Goal: Task Accomplishment & Management: Manage account settings

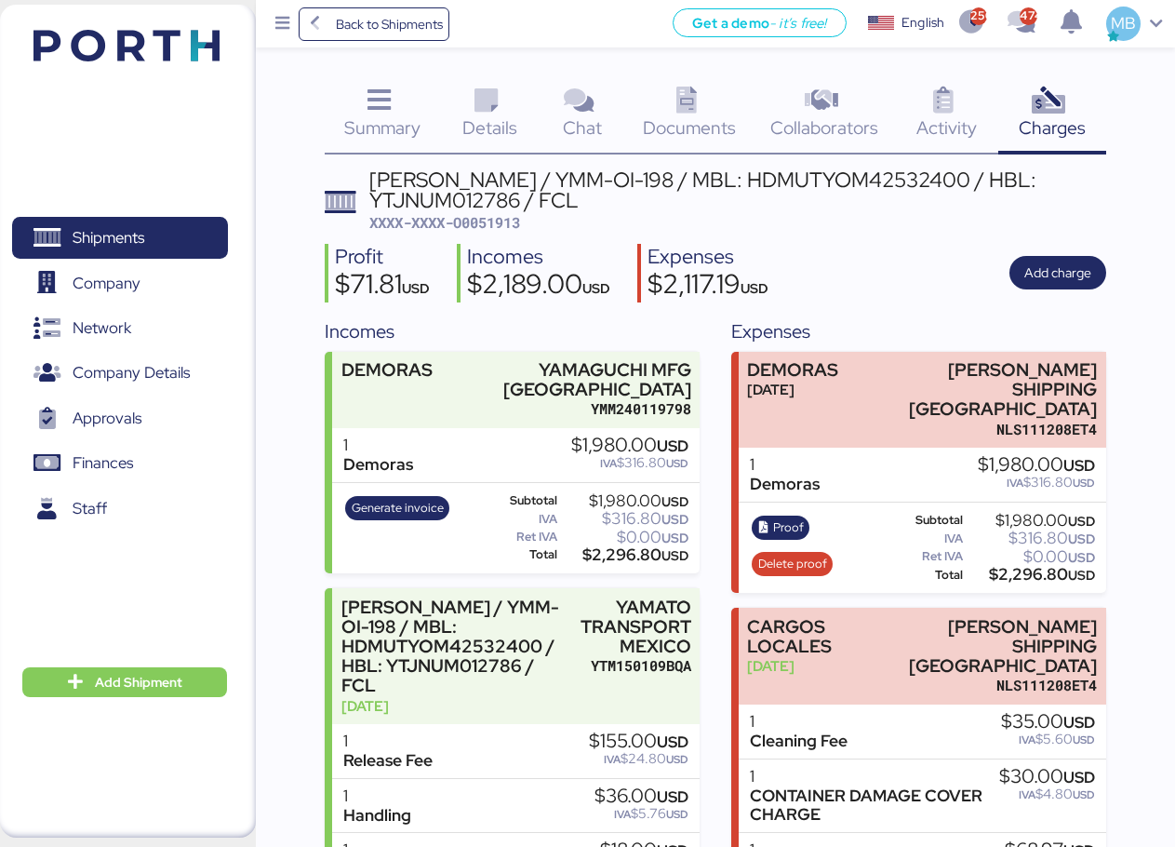
click at [284, 435] on div "Summary 0 Details 0 Chat 0 Documents 0 Collaborators 0 Activity 0 Charges 0 YAM…" at bounding box center [587, 617] width 1175 height 1235
click at [172, 232] on span "Shipments" at bounding box center [120, 237] width 200 height 27
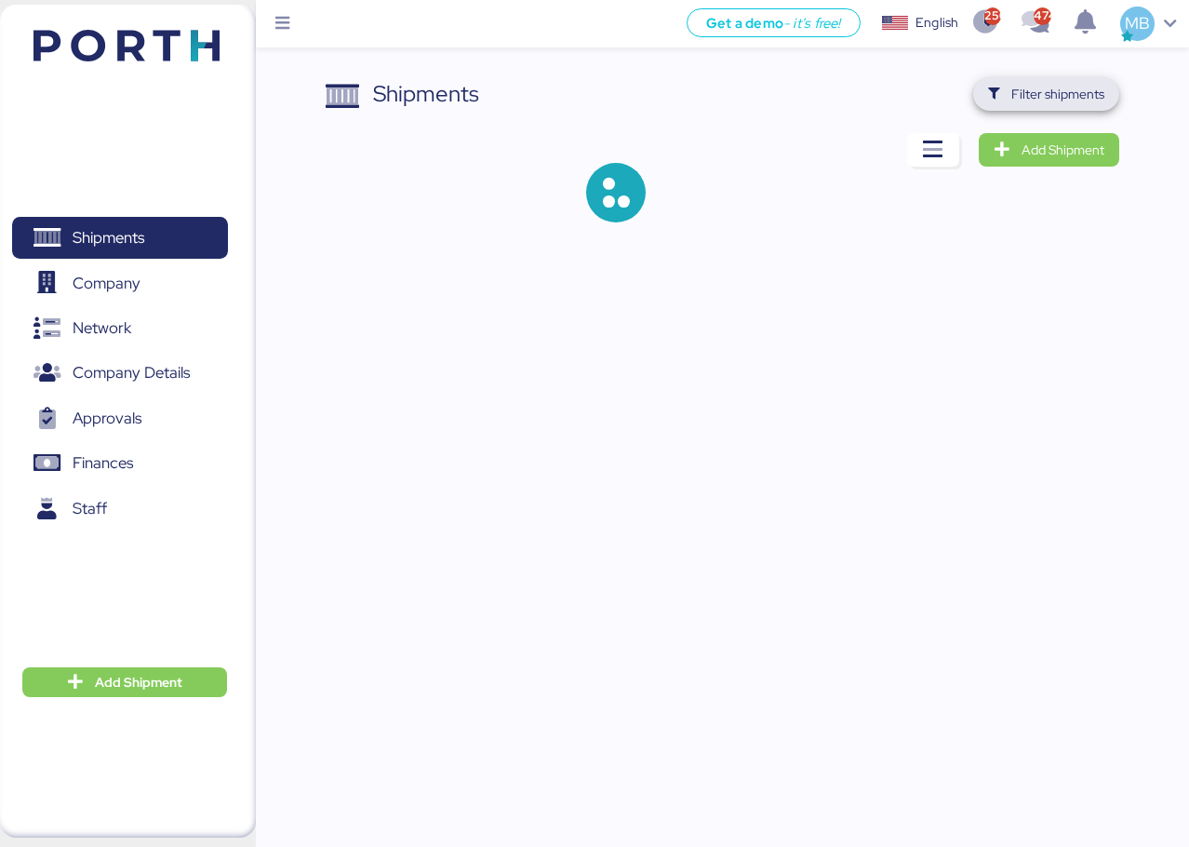
click at [1087, 97] on span "Filter shipments" at bounding box center [1057, 94] width 93 height 22
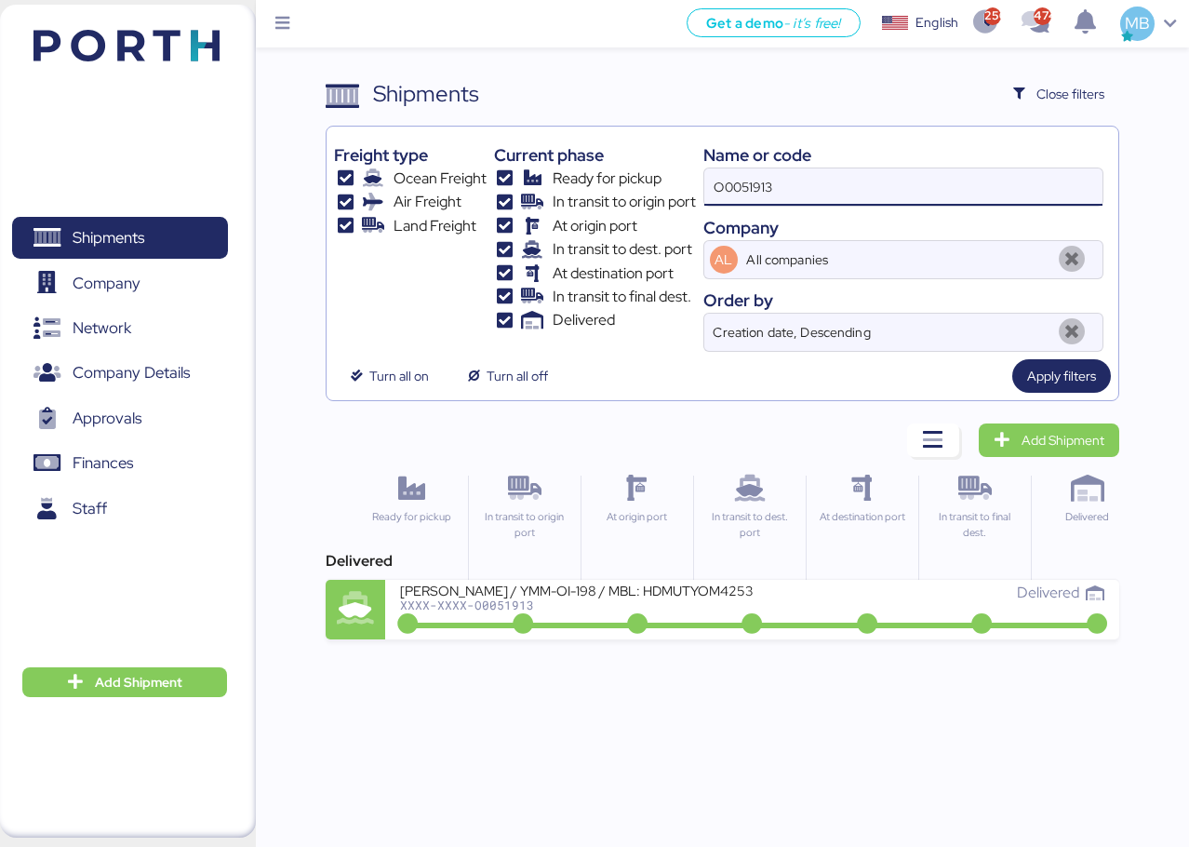
drag, startPoint x: 863, startPoint y: 186, endPoint x: 602, endPoint y: 146, distance: 263.6
click at [602, 146] on div "Freight type Ocean Freight Air Freight Land Freight Current phase Ready for pic…" at bounding box center [722, 243] width 777 height 218
paste input "O0052056"
type input "O0052056"
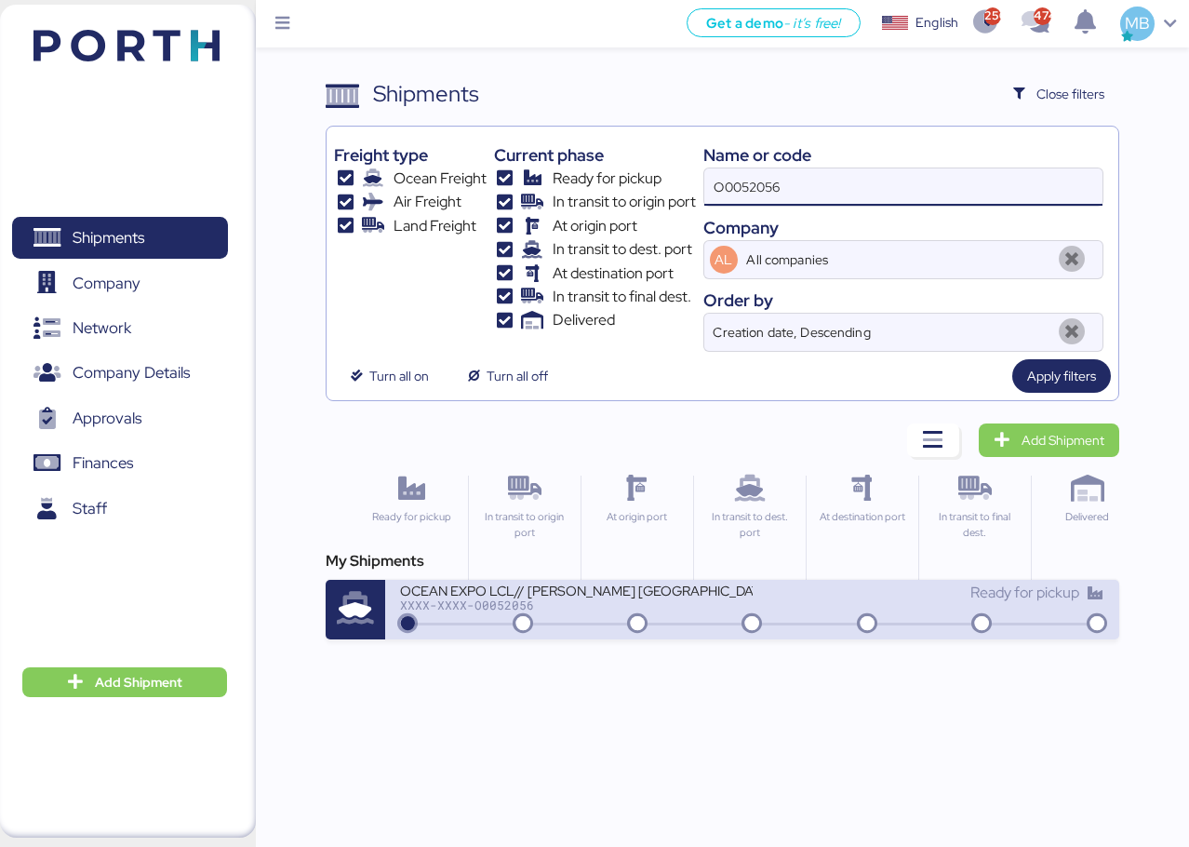
click at [625, 604] on div "XXXX-XXXX-O0052056" at bounding box center [576, 604] width 352 height 13
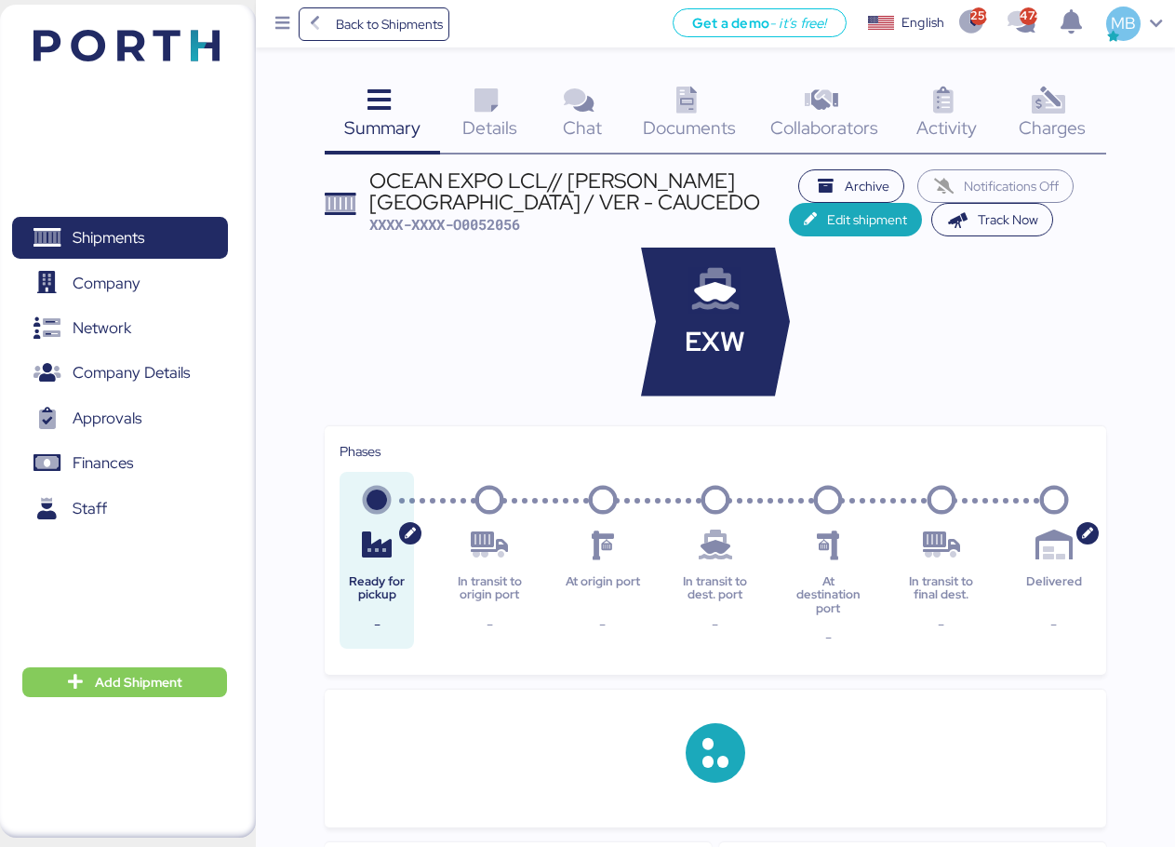
click at [1039, 127] on span "Charges" at bounding box center [1052, 127] width 67 height 24
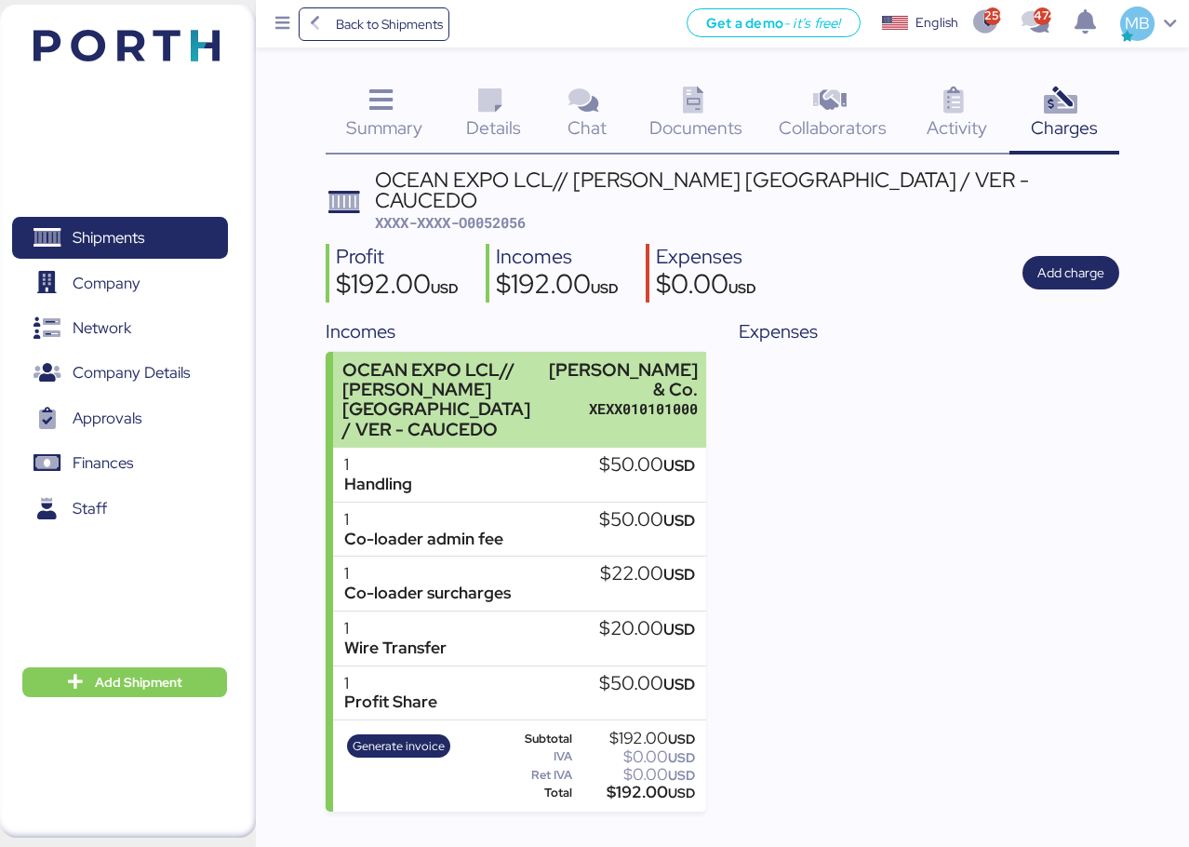
click at [540, 368] on div "OCEAN EXPO LCL// [PERSON_NAME] [GEOGRAPHIC_DATA] / VER - CAUCEDO" at bounding box center [440, 399] width 197 height 79
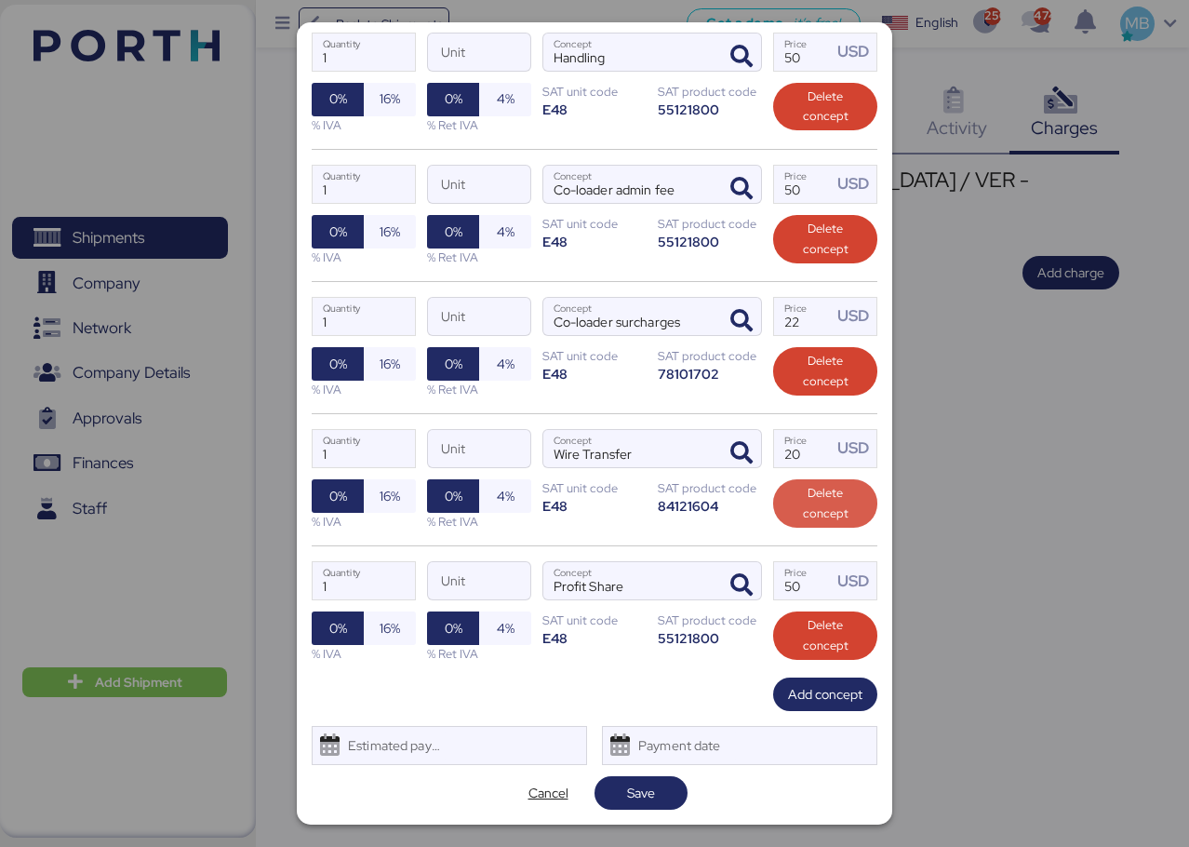
scroll to position [164, 0]
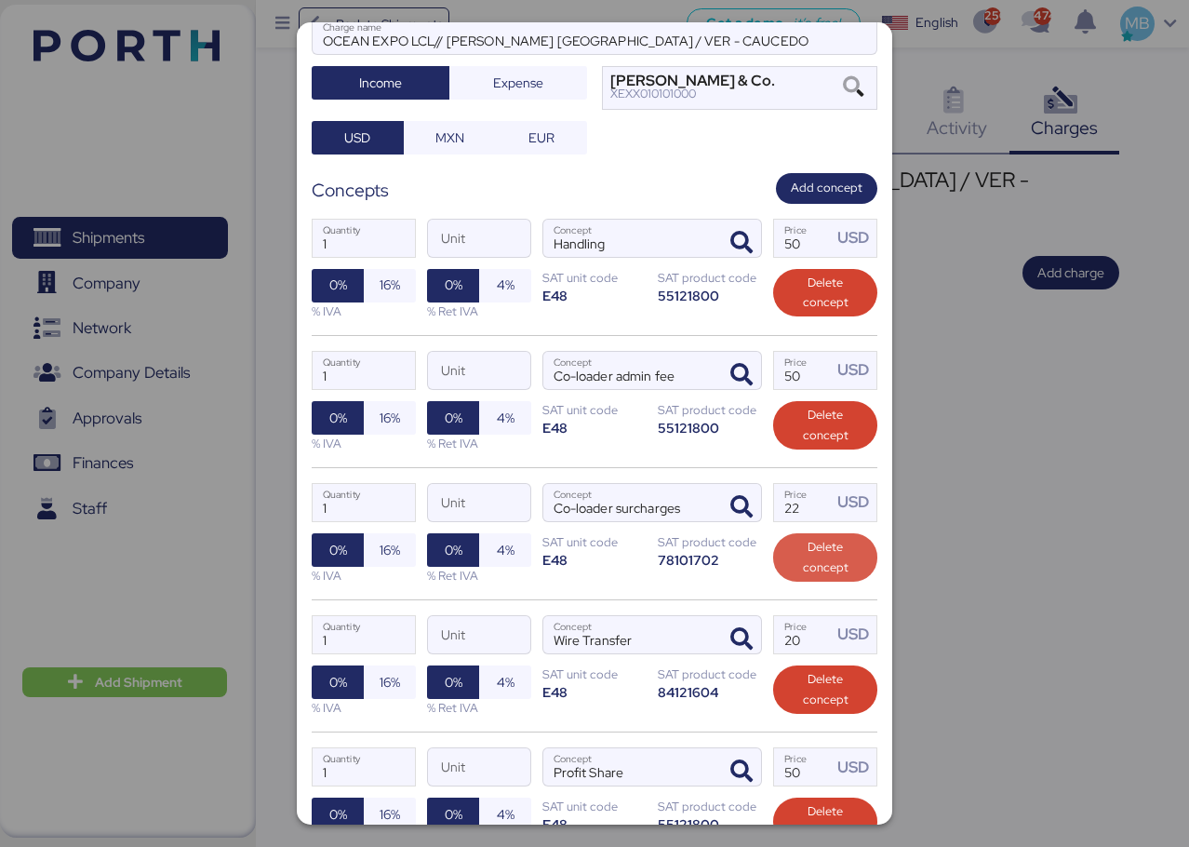
click at [815, 547] on span "Delete concept" at bounding box center [825, 557] width 74 height 41
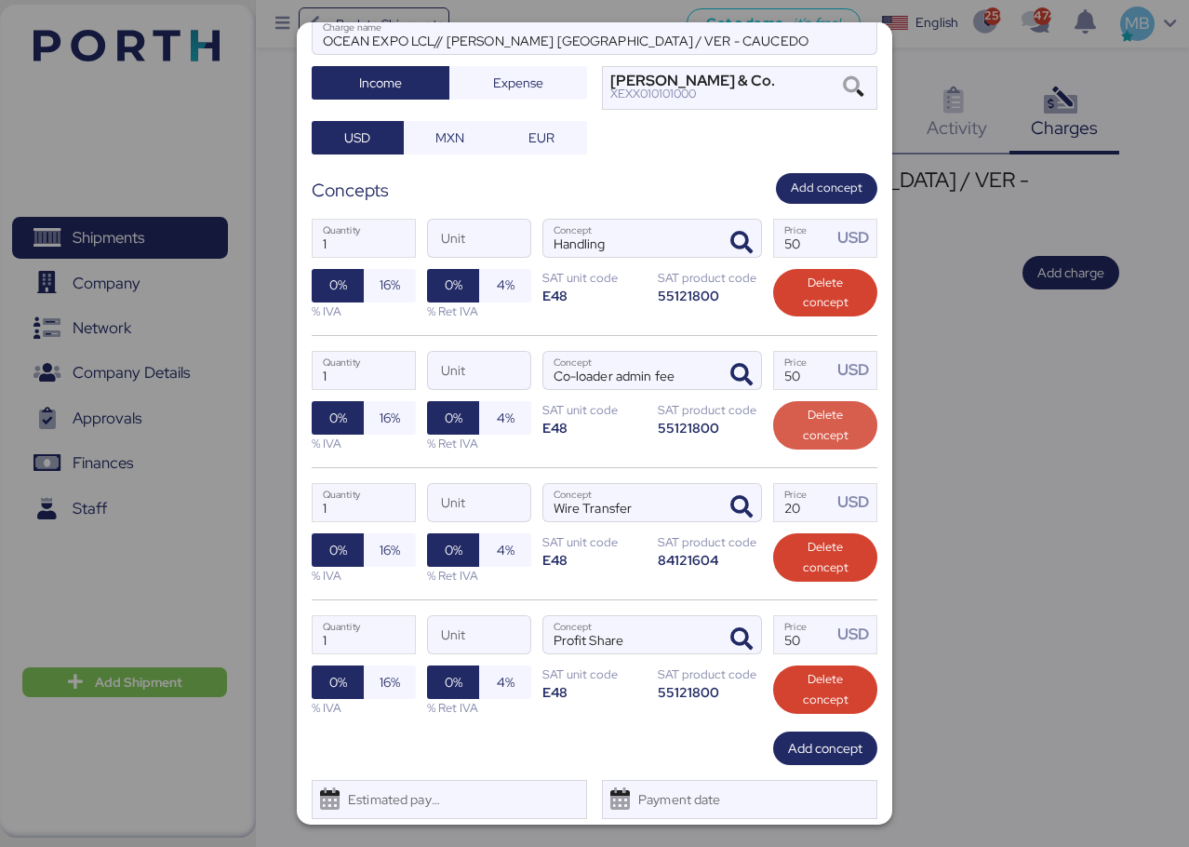
click at [820, 427] on span "Delete concept" at bounding box center [825, 425] width 74 height 41
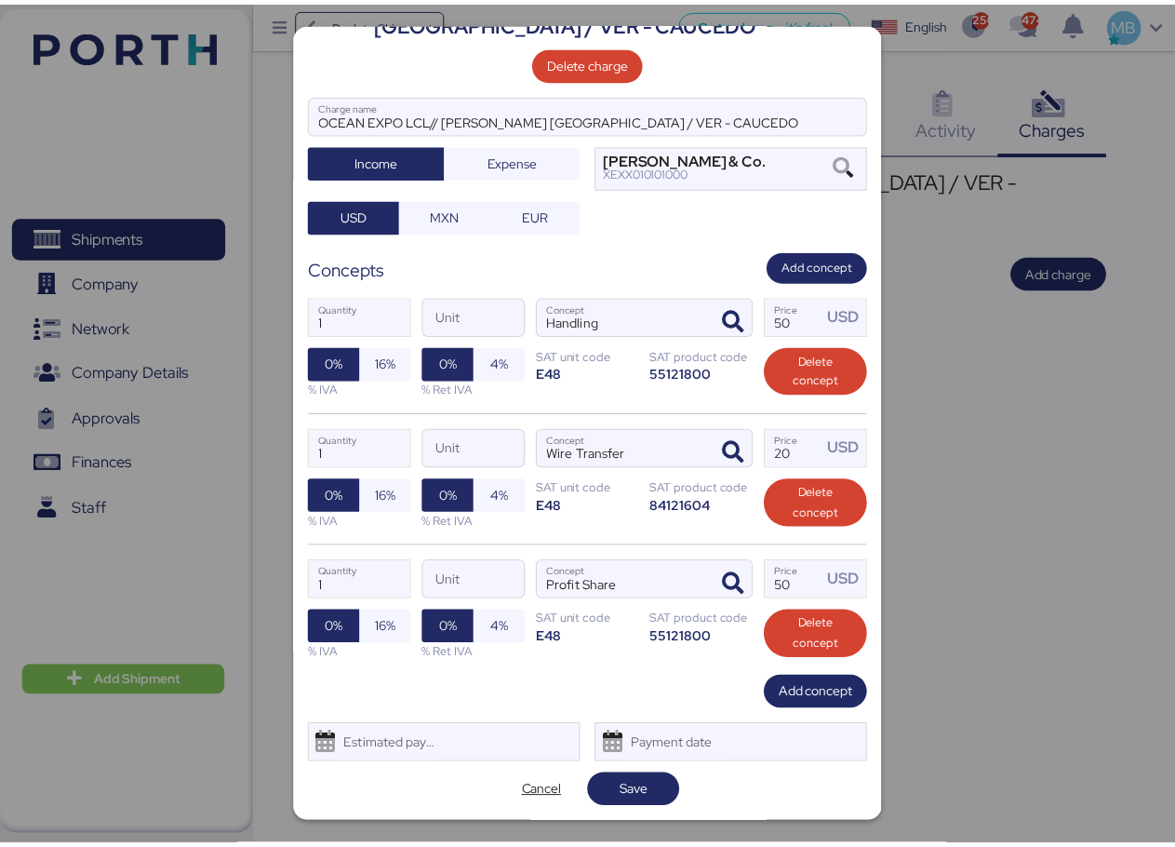
scroll to position [86, 0]
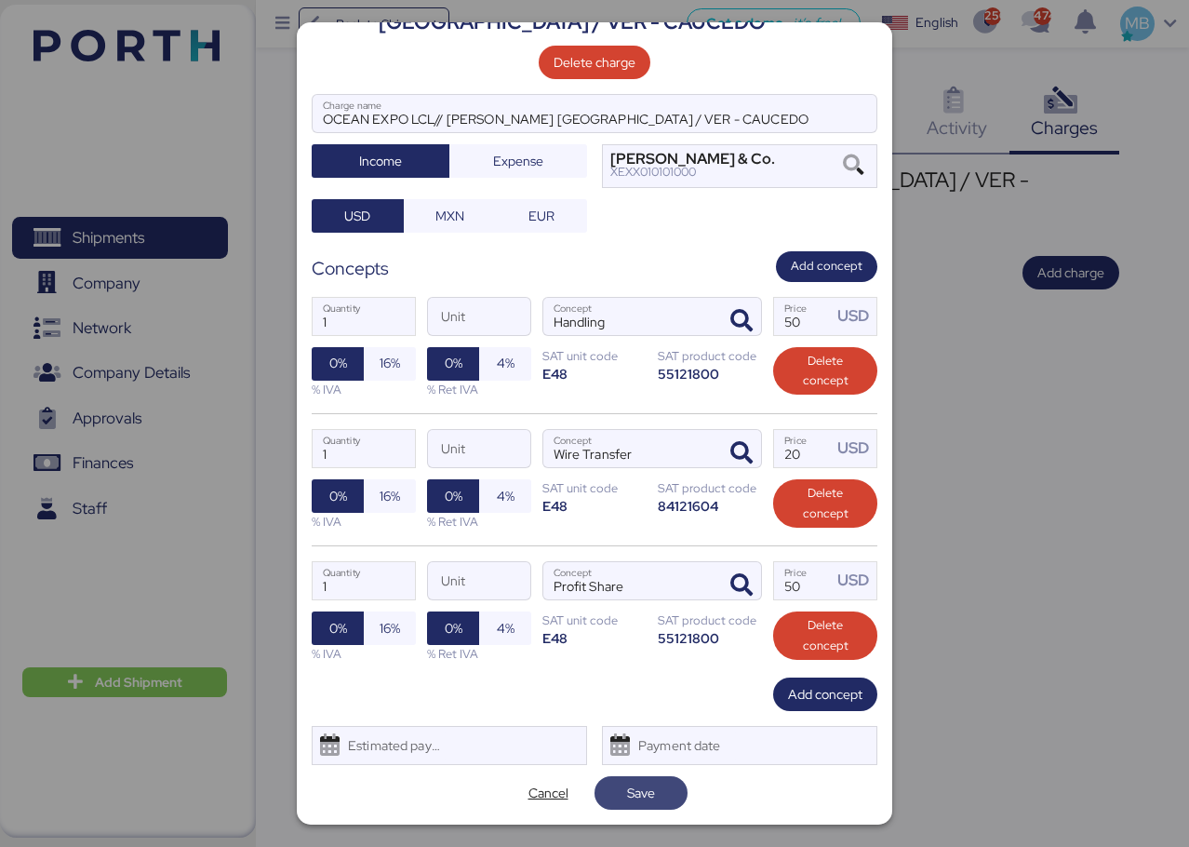
click at [652, 794] on span "Save" at bounding box center [641, 793] width 63 height 26
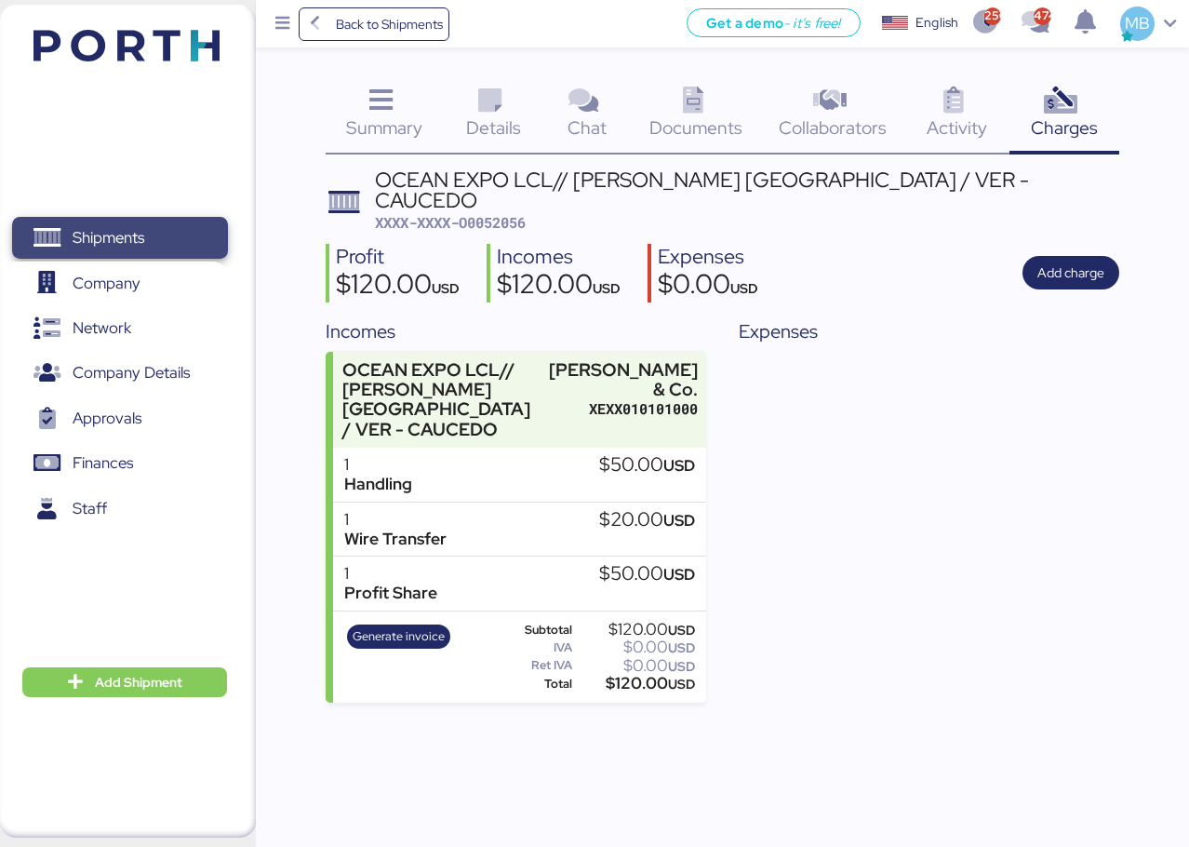
click at [156, 233] on span "Shipments" at bounding box center [120, 237] width 200 height 27
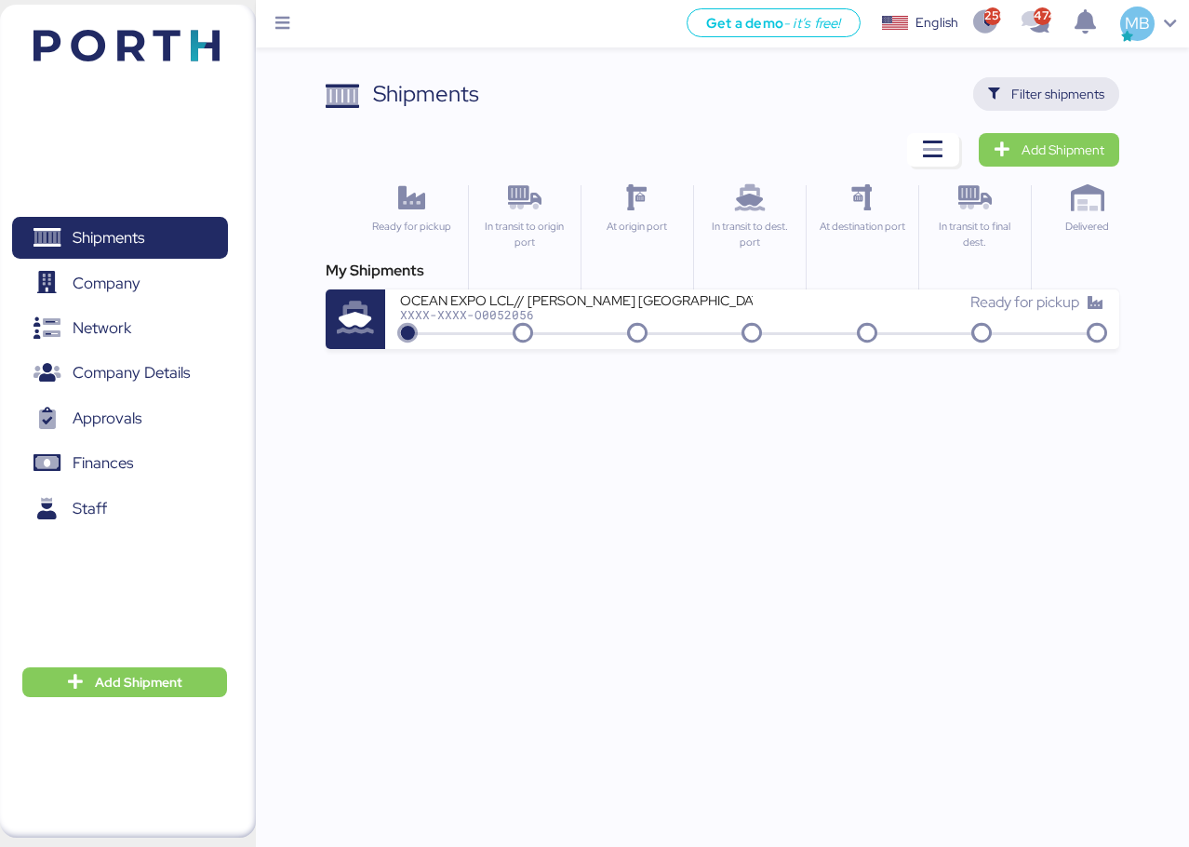
click at [1089, 94] on span "Filter shipments" at bounding box center [1057, 94] width 93 height 22
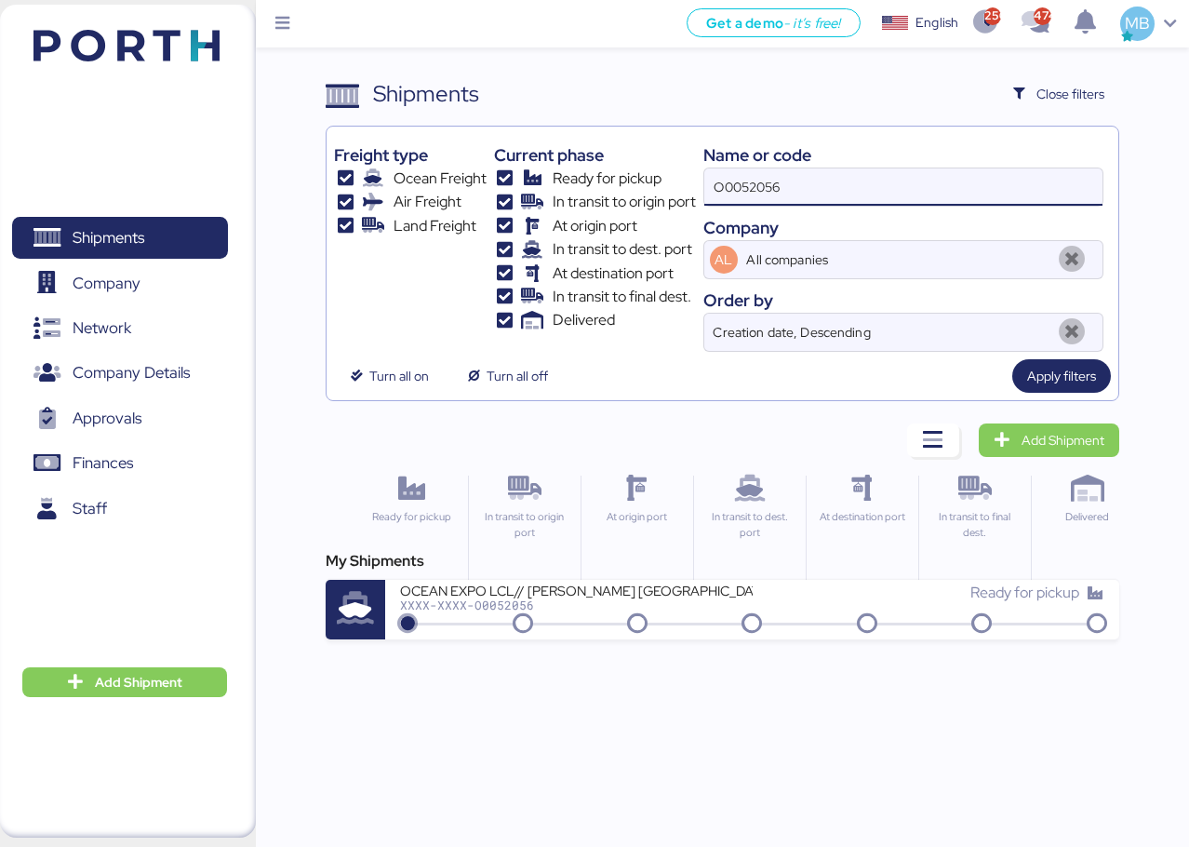
drag, startPoint x: 775, startPoint y: 187, endPoint x: 688, endPoint y: 175, distance: 88.3
click at [695, 177] on div "Freight type Ocean Freight Air Freight Land Freight Current phase Ready for pic…" at bounding box center [722, 243] width 777 height 218
paste input "O0051913"
type input "O0051913"
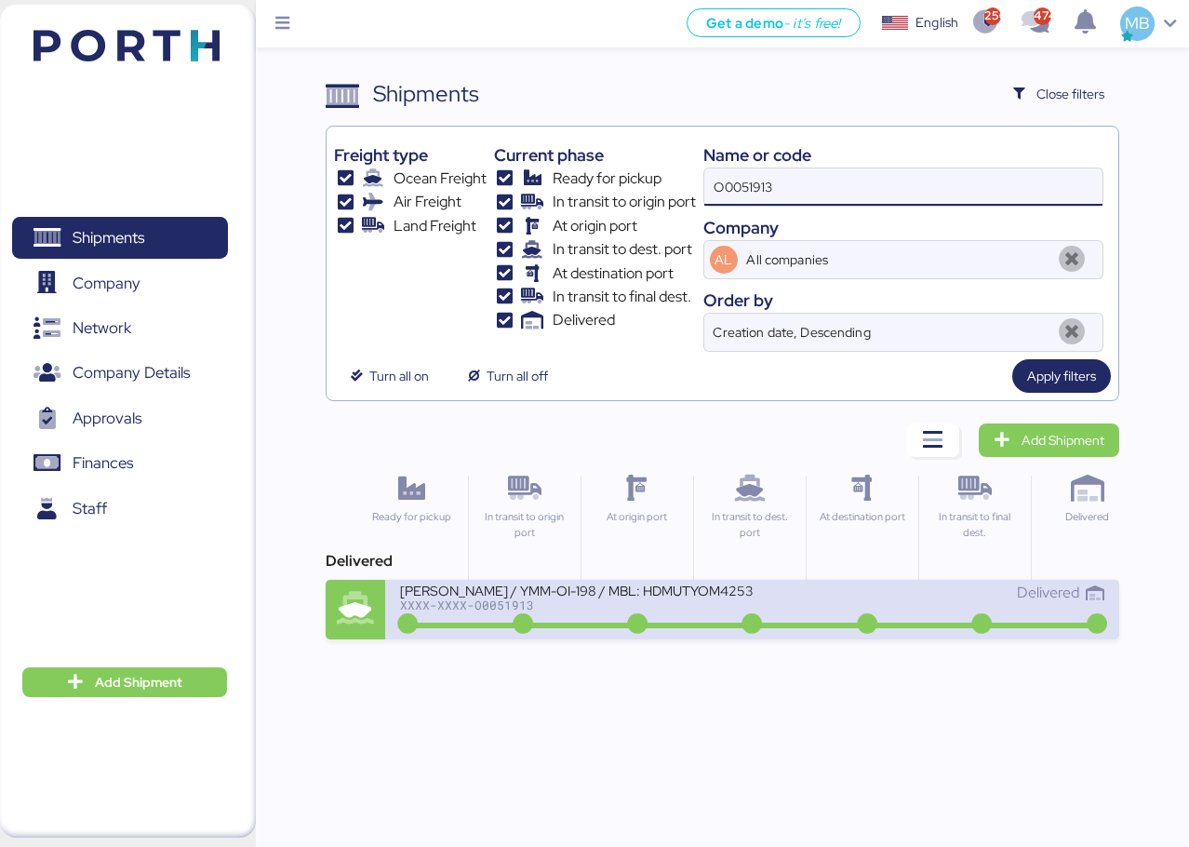
click at [678, 606] on div "XXXX-XXXX-O0051913" at bounding box center [576, 604] width 352 height 13
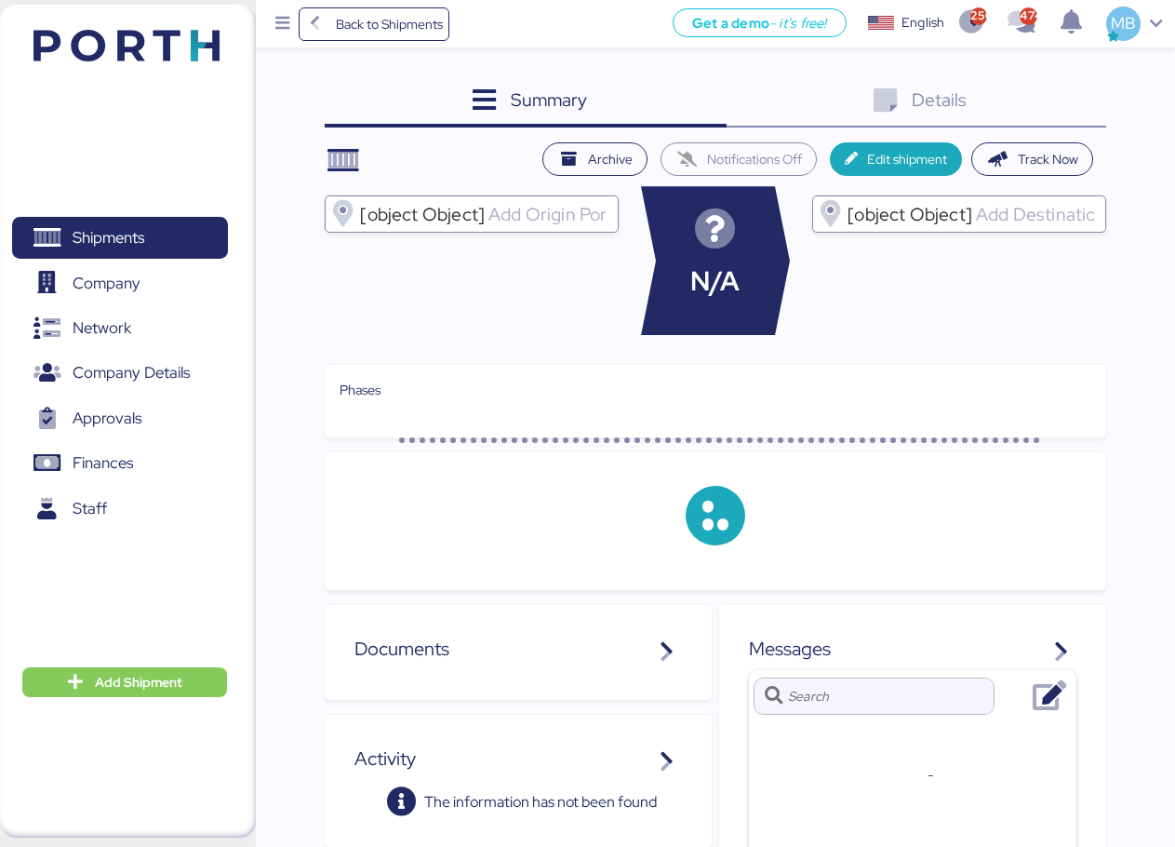
click at [1090, 105] on div "Details 0" at bounding box center [917, 102] width 380 height 50
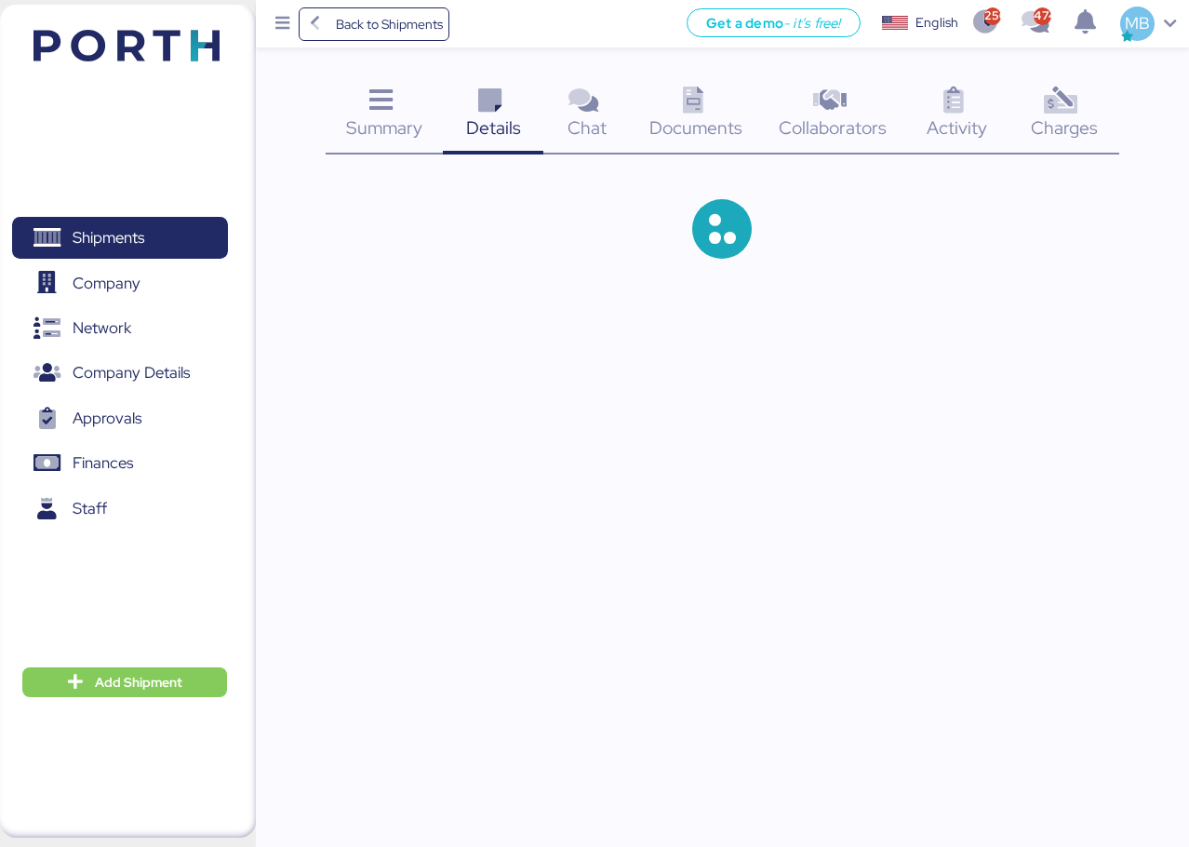
click at [1090, 105] on div "Charges 0" at bounding box center [1065, 115] width 110 height 77
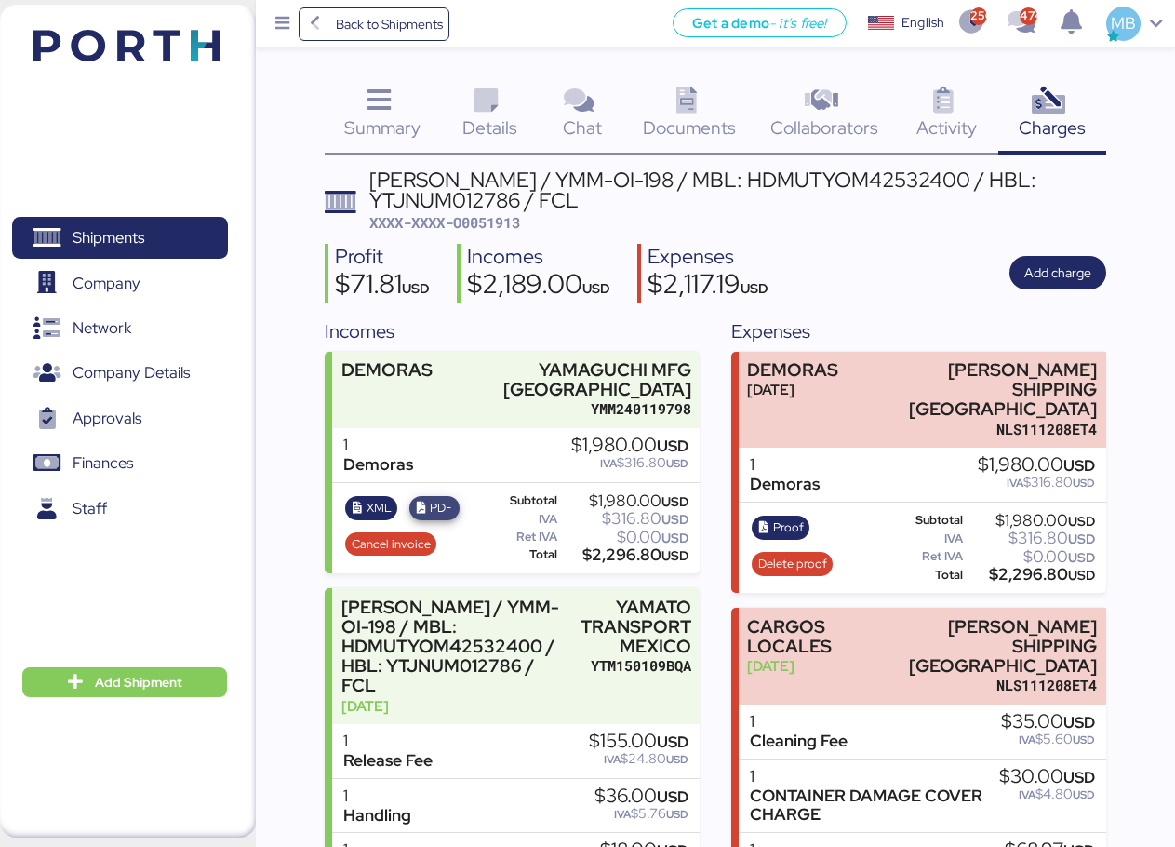
click at [424, 505] on icon "button" at bounding box center [421, 508] width 12 height 12
click at [372, 509] on span "XML" at bounding box center [379, 508] width 25 height 20
